Goal: Task Accomplishment & Management: Use online tool/utility

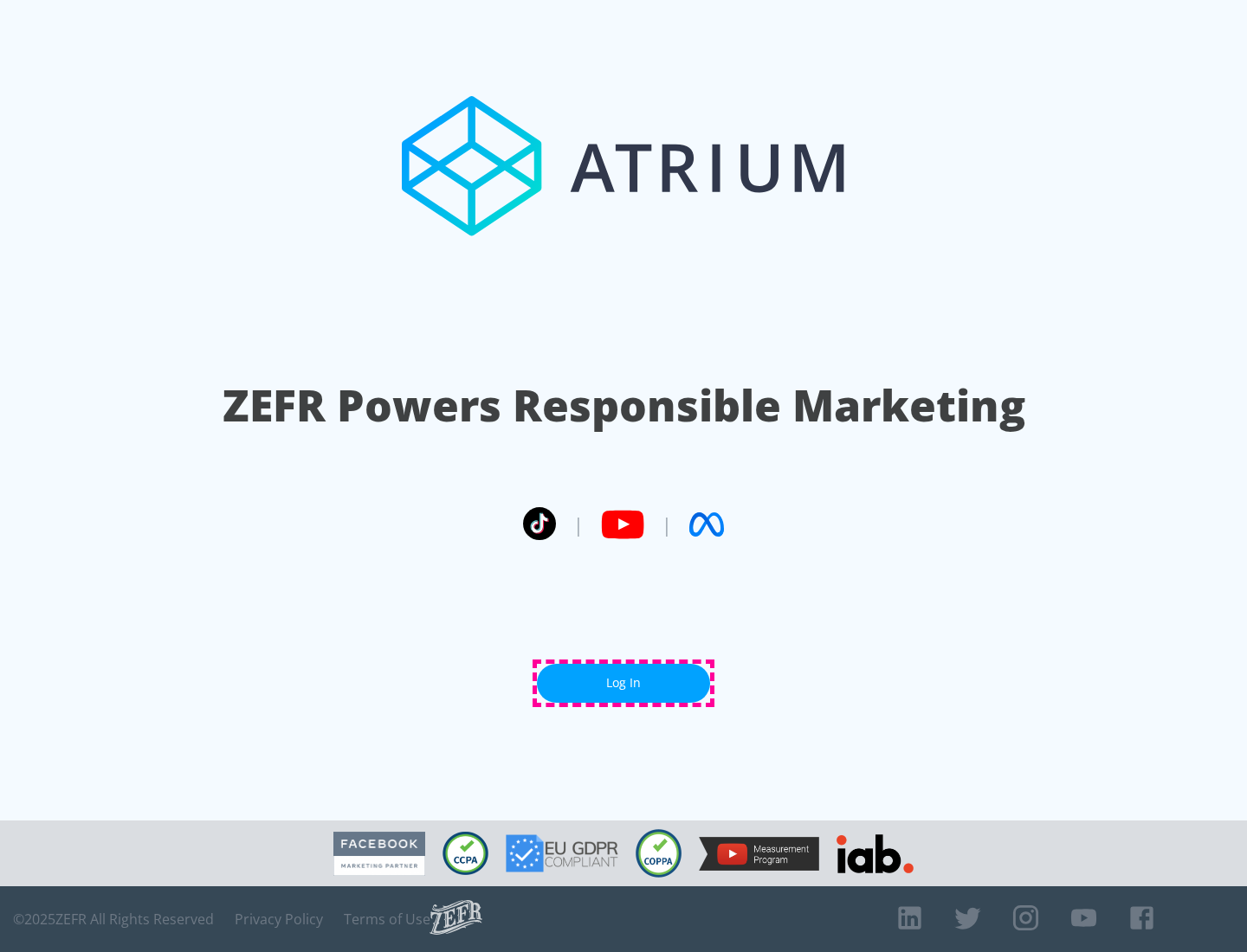
click at [624, 683] on link "Log In" at bounding box center [624, 684] width 173 height 39
